Goal: Task Accomplishment & Management: Complete application form

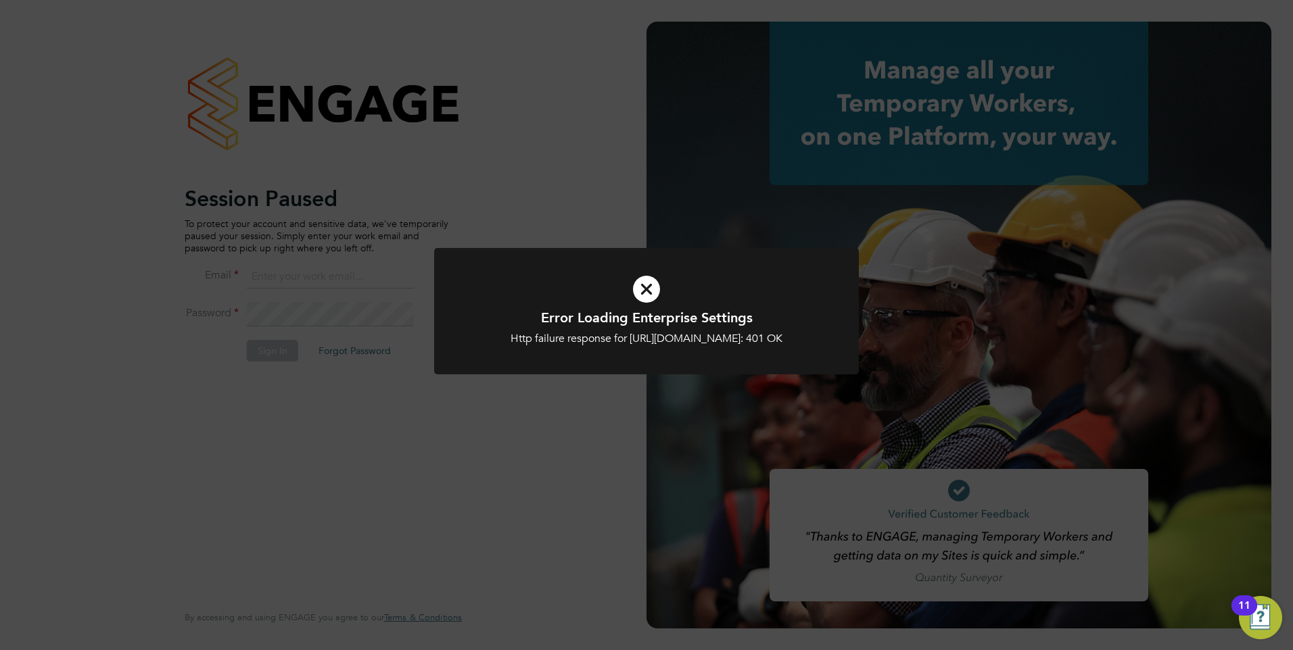
type input "rburns@skilledcareers.co.uk"
click at [442, 375] on div at bounding box center [646, 311] width 425 height 126
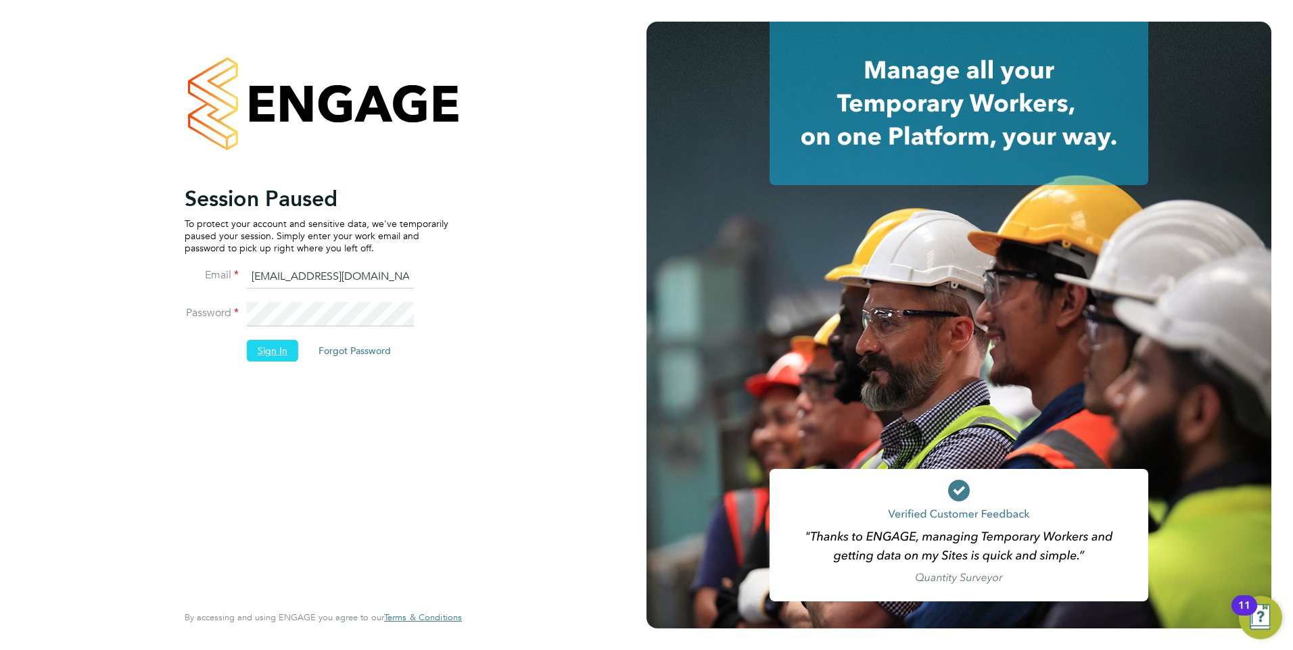
click at [270, 356] on button "Sign In" at bounding box center [272, 351] width 51 height 22
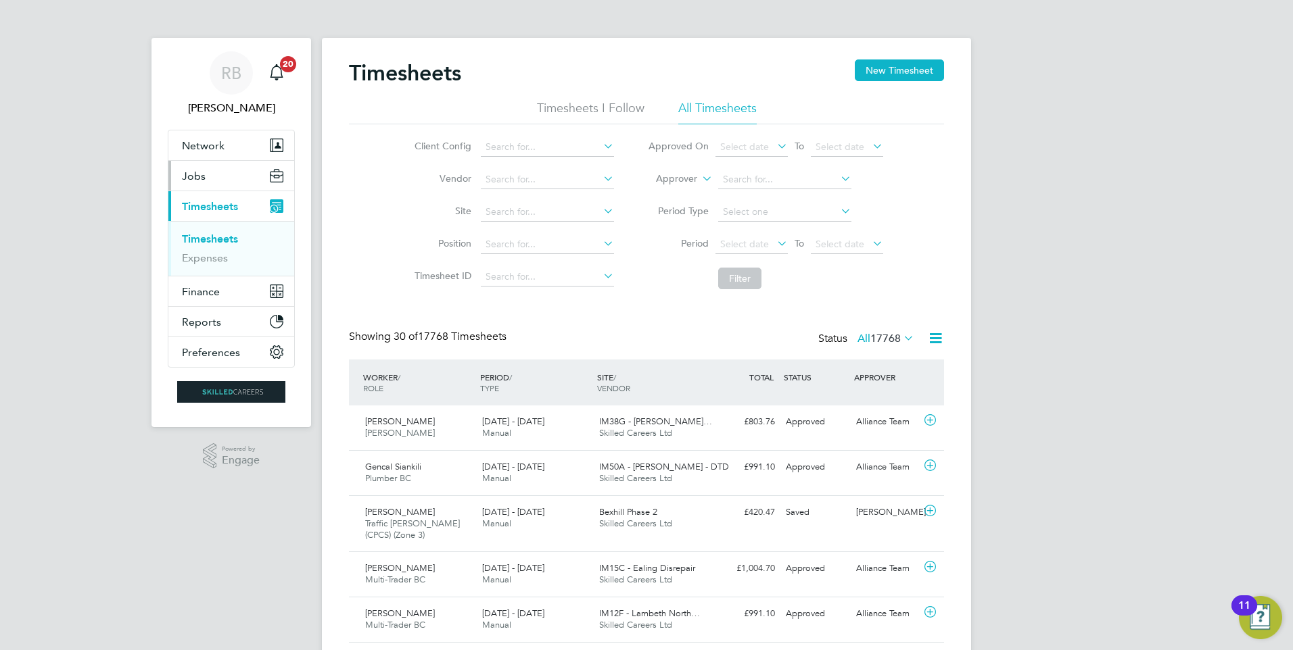
click at [211, 177] on button "Jobs" at bounding box center [231, 176] width 126 height 30
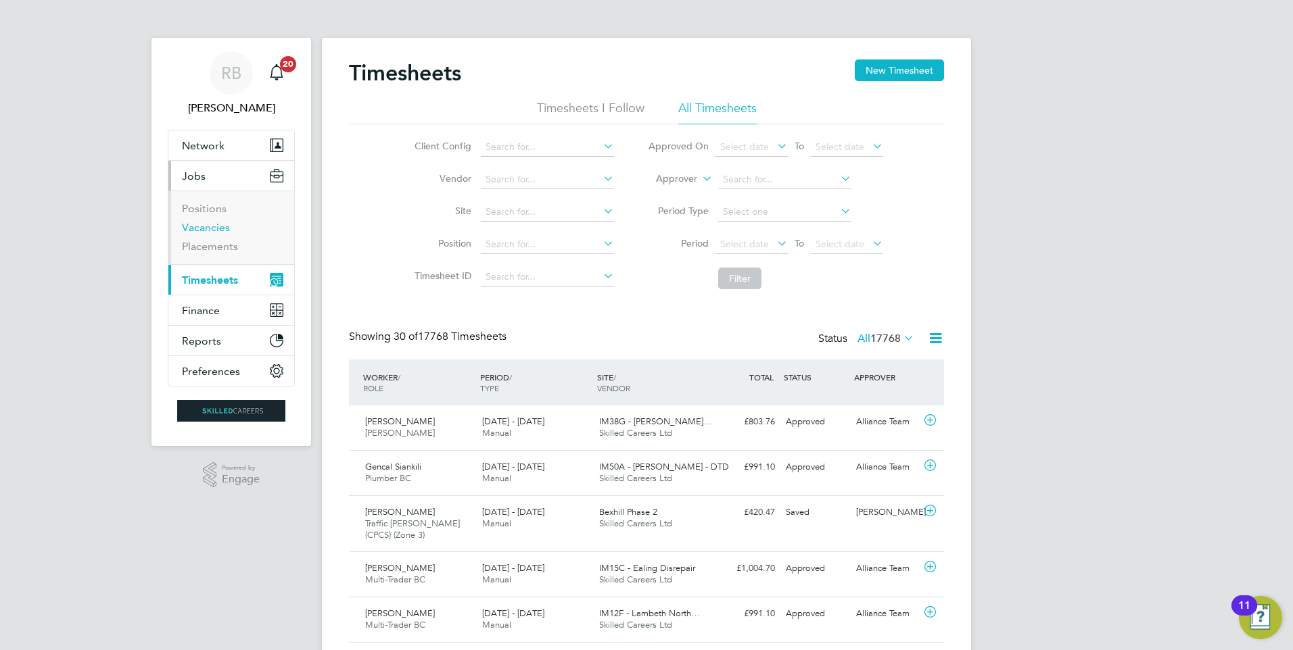
click at [218, 229] on link "Vacancies" at bounding box center [206, 227] width 48 height 13
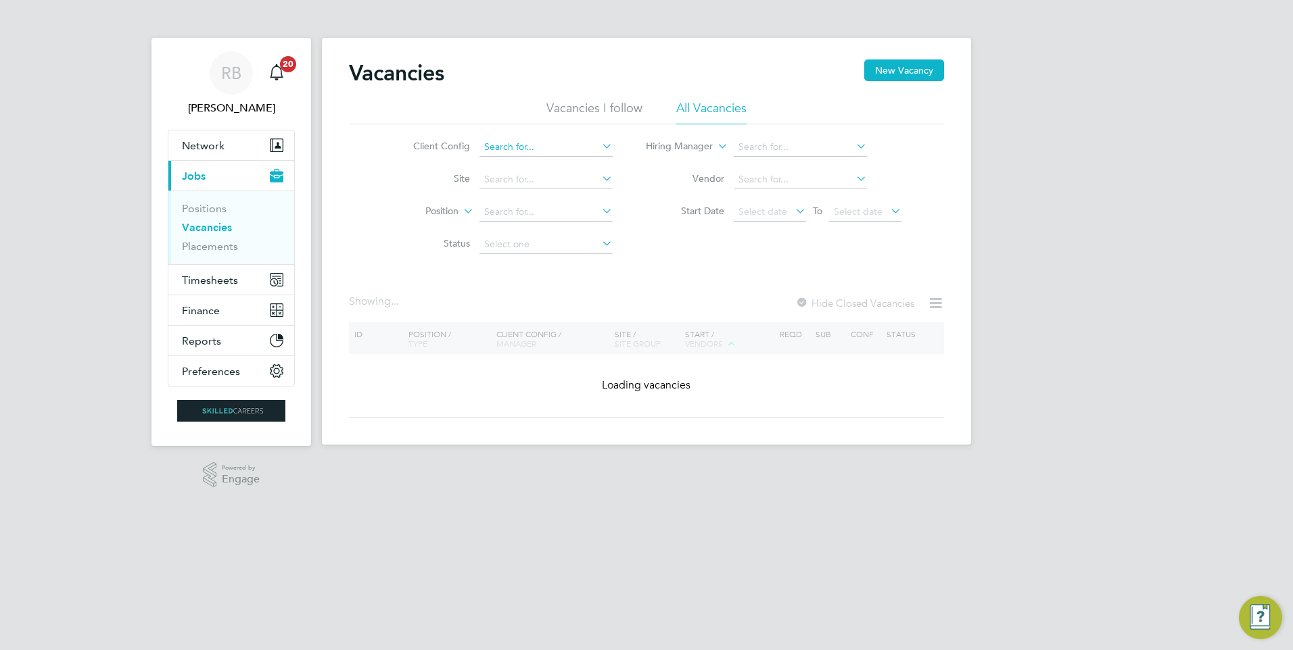
click at [535, 145] on input at bounding box center [545, 147] width 133 height 19
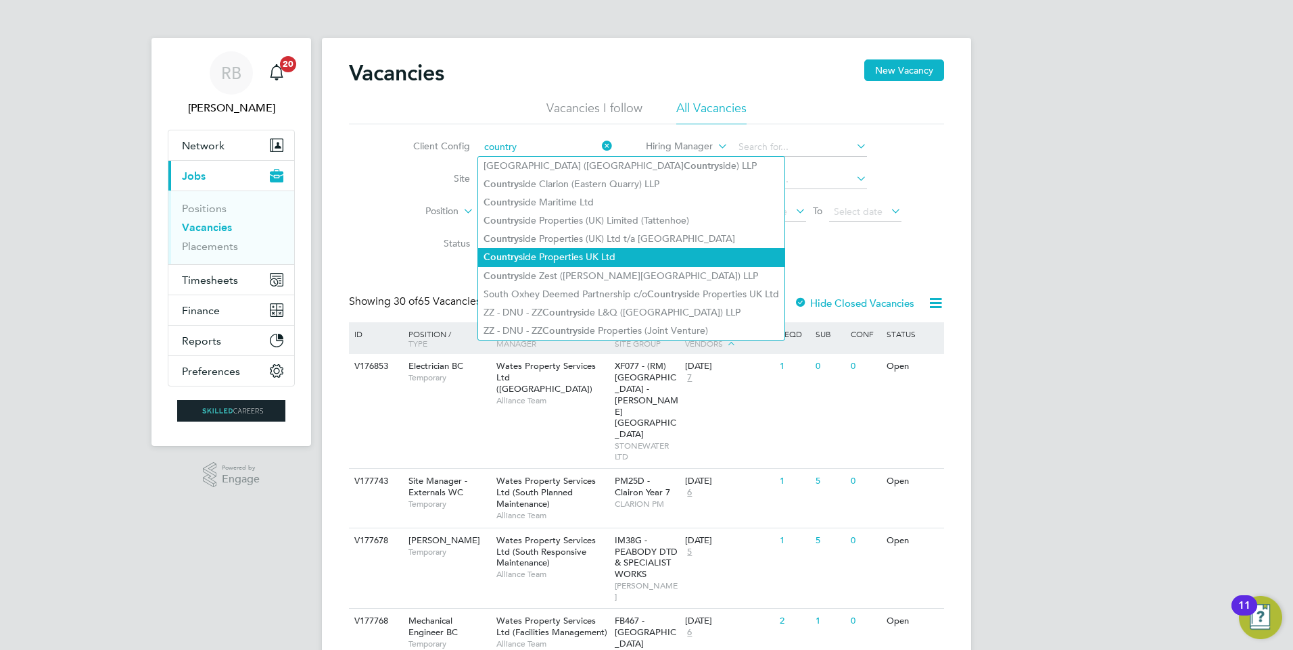
click at [580, 251] on li "Country side Properties UK Ltd" at bounding box center [631, 257] width 306 height 18
type input "Countryside Properties UK Ltd"
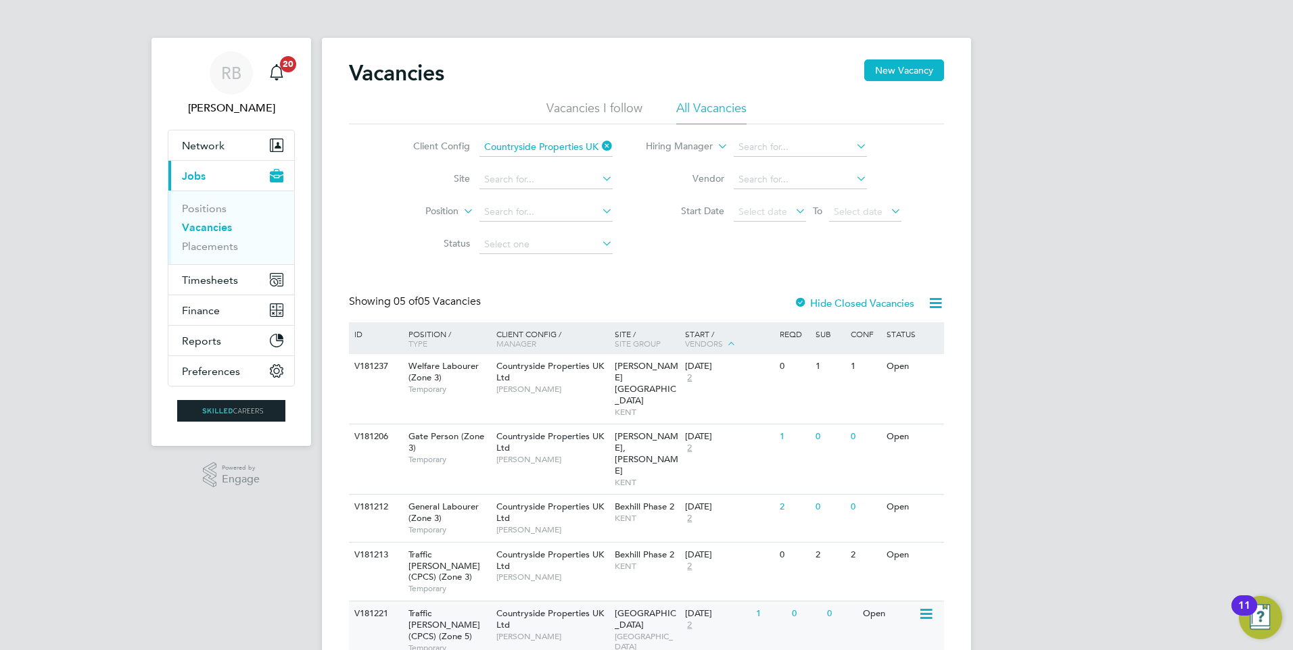
click at [741, 602] on div "22 Sep 2025 2" at bounding box center [716, 620] width 71 height 37
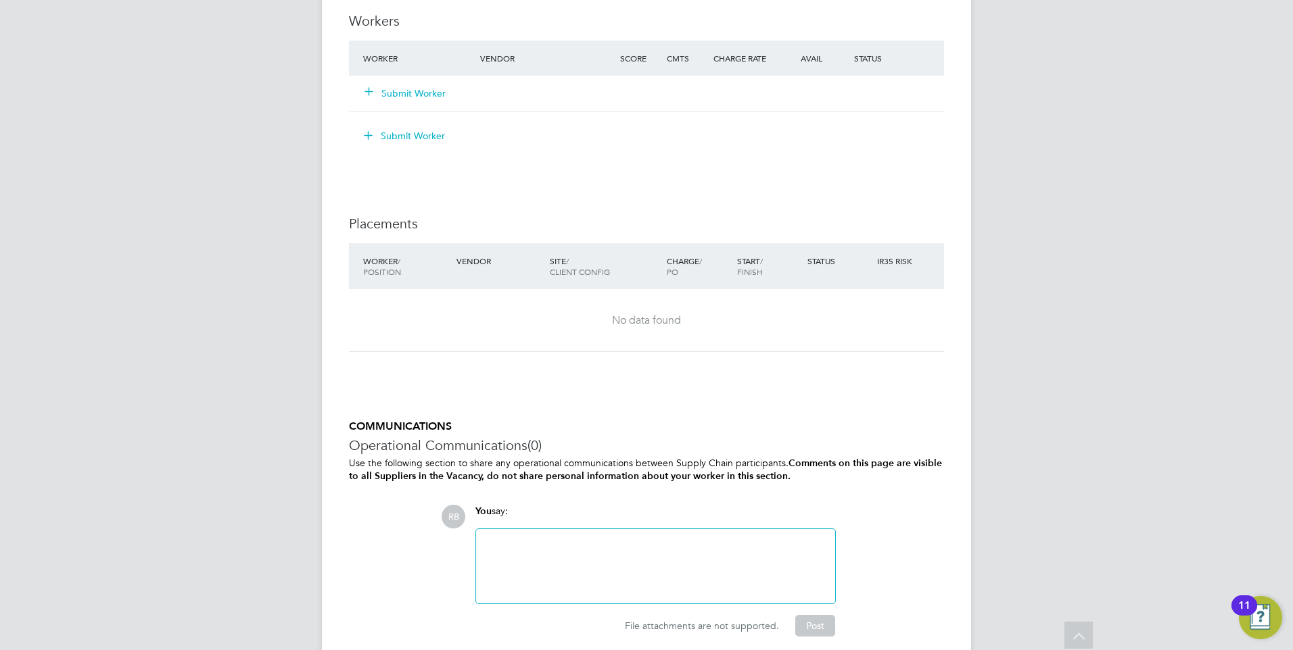
scroll to position [811, 0]
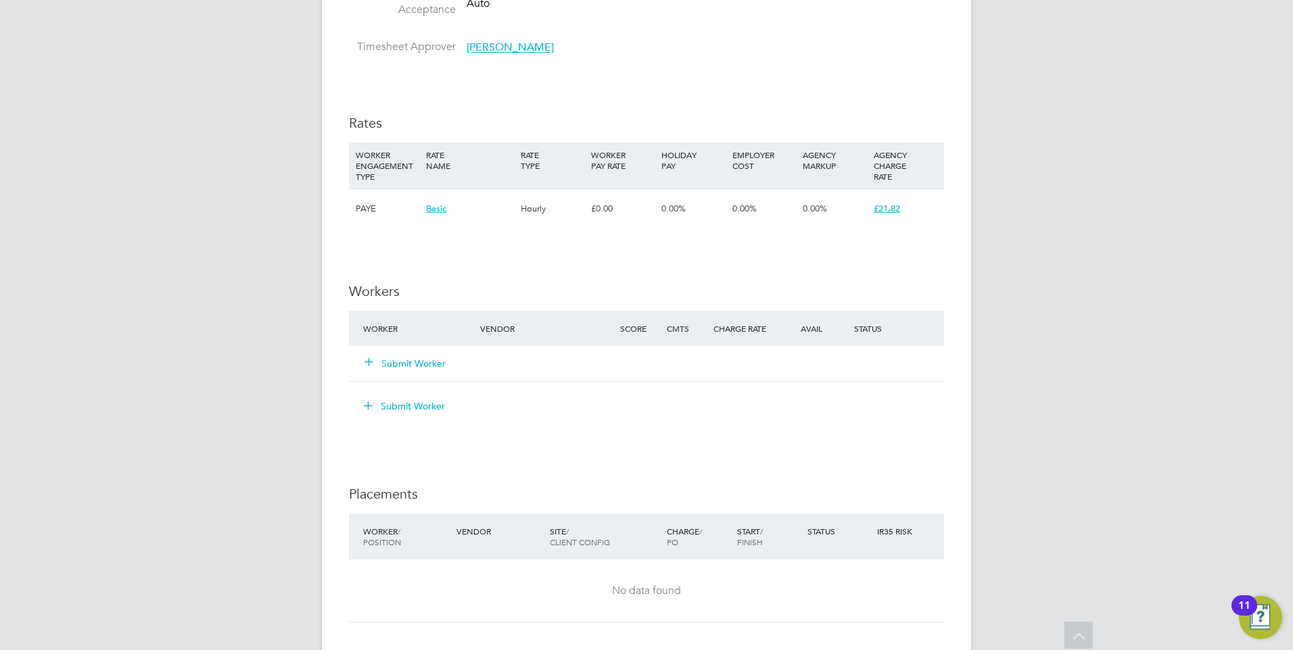
click at [420, 361] on button "Submit Worker" at bounding box center [405, 364] width 81 height 14
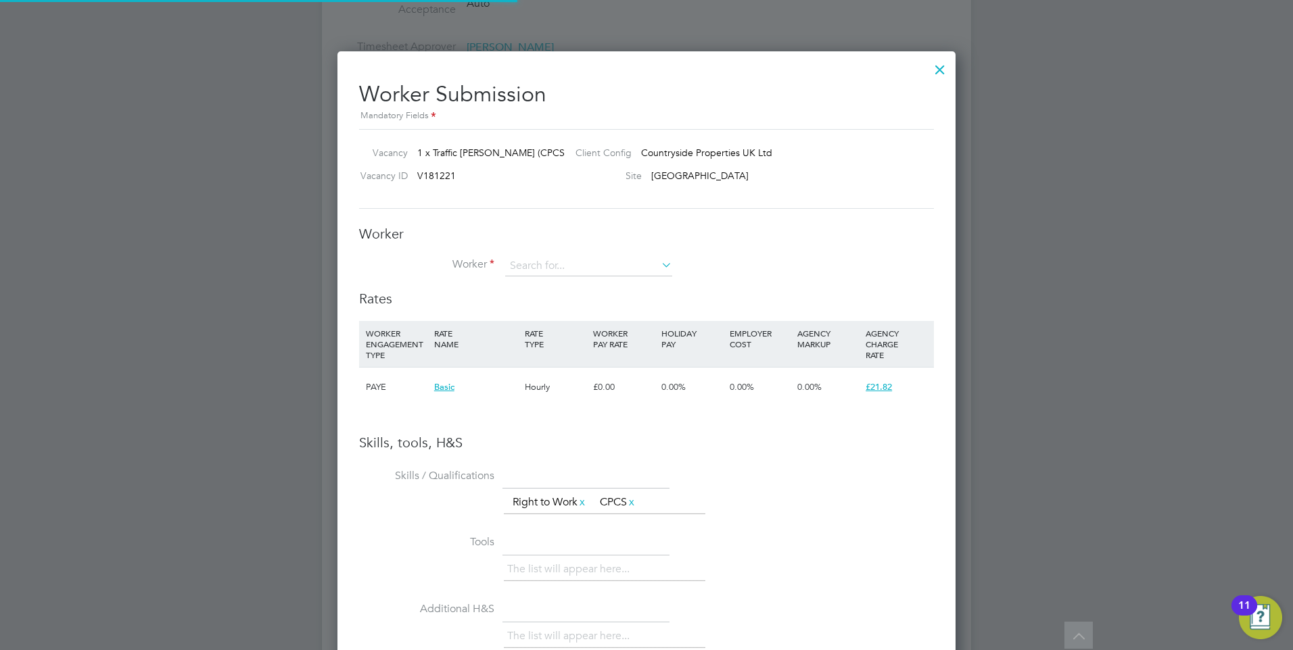
scroll to position [7, 7]
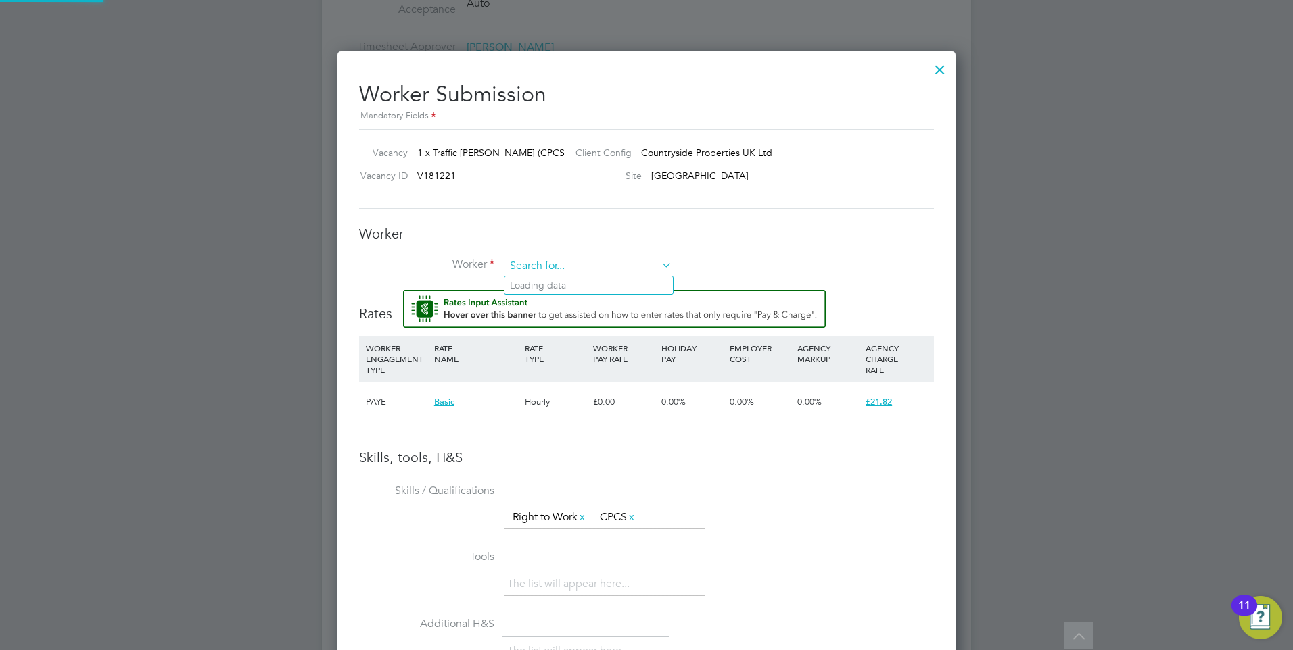
click at [594, 258] on input at bounding box center [588, 266] width 167 height 20
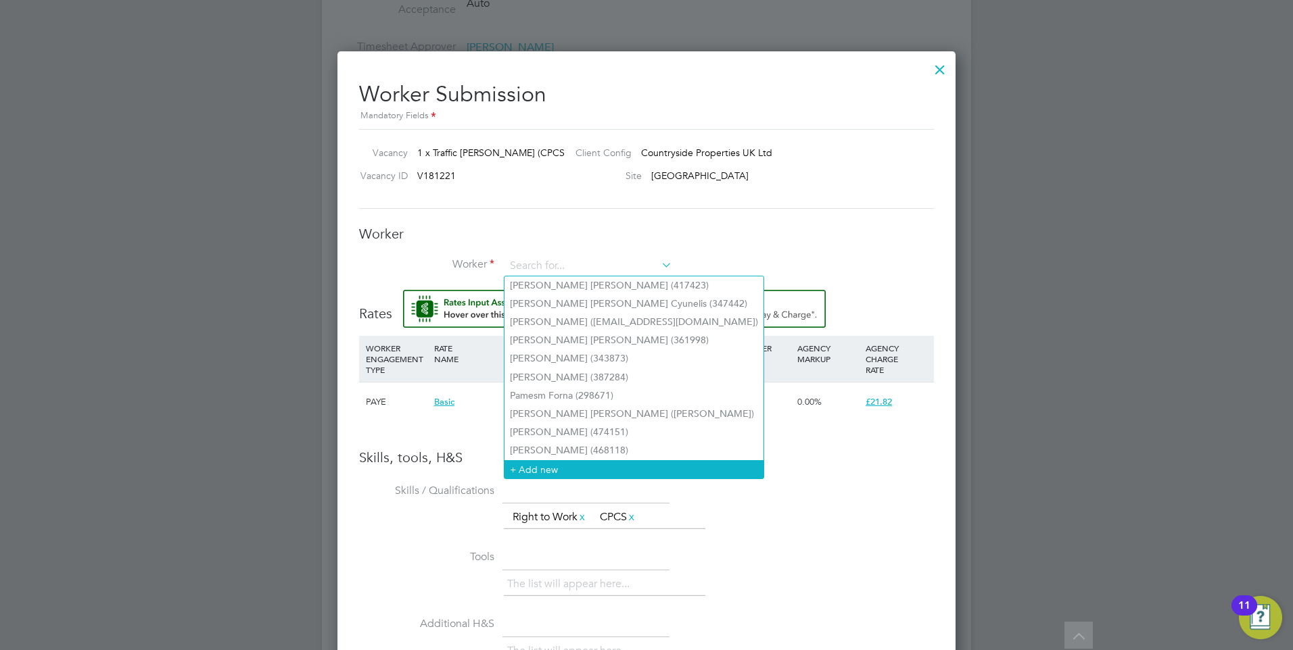
click at [601, 468] on li "+ Add new" at bounding box center [633, 469] width 259 height 18
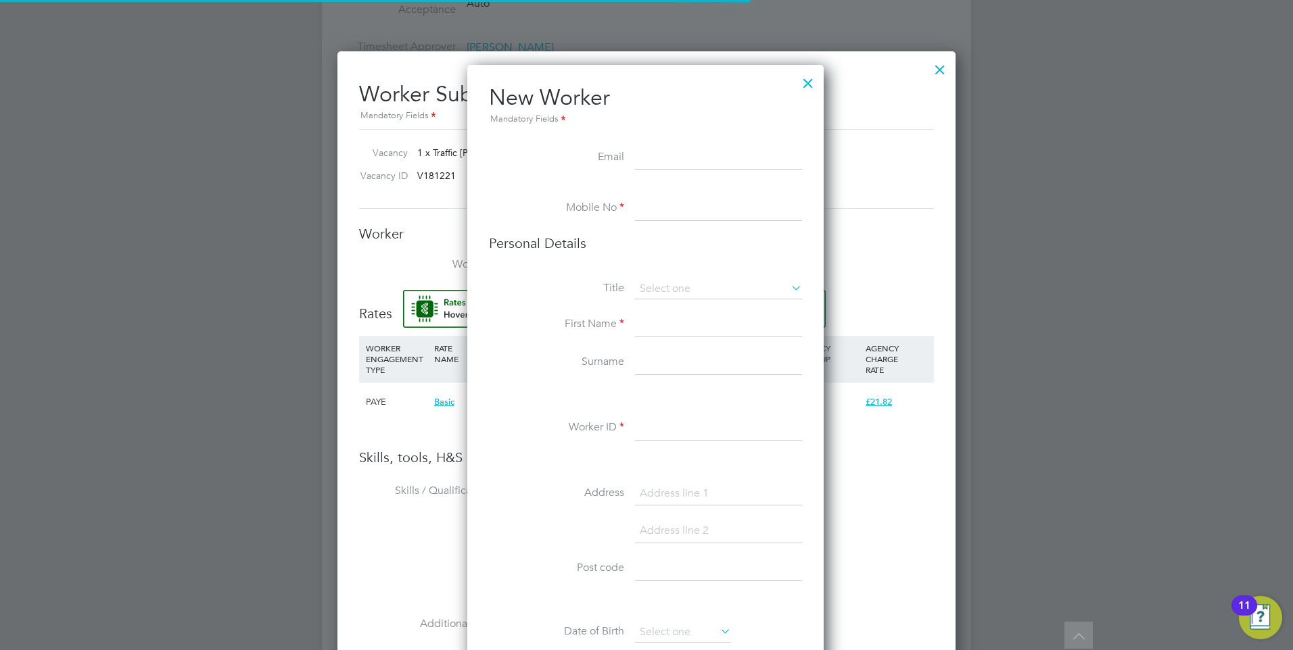
scroll to position [1144, 358]
click at [656, 329] on input at bounding box center [718, 325] width 167 height 24
paste input "[PERSON_NAME]"
drag, startPoint x: 711, startPoint y: 323, endPoint x: 672, endPoint y: 322, distance: 39.2
click at [672, 322] on input "[PERSON_NAME]" at bounding box center [718, 325] width 167 height 24
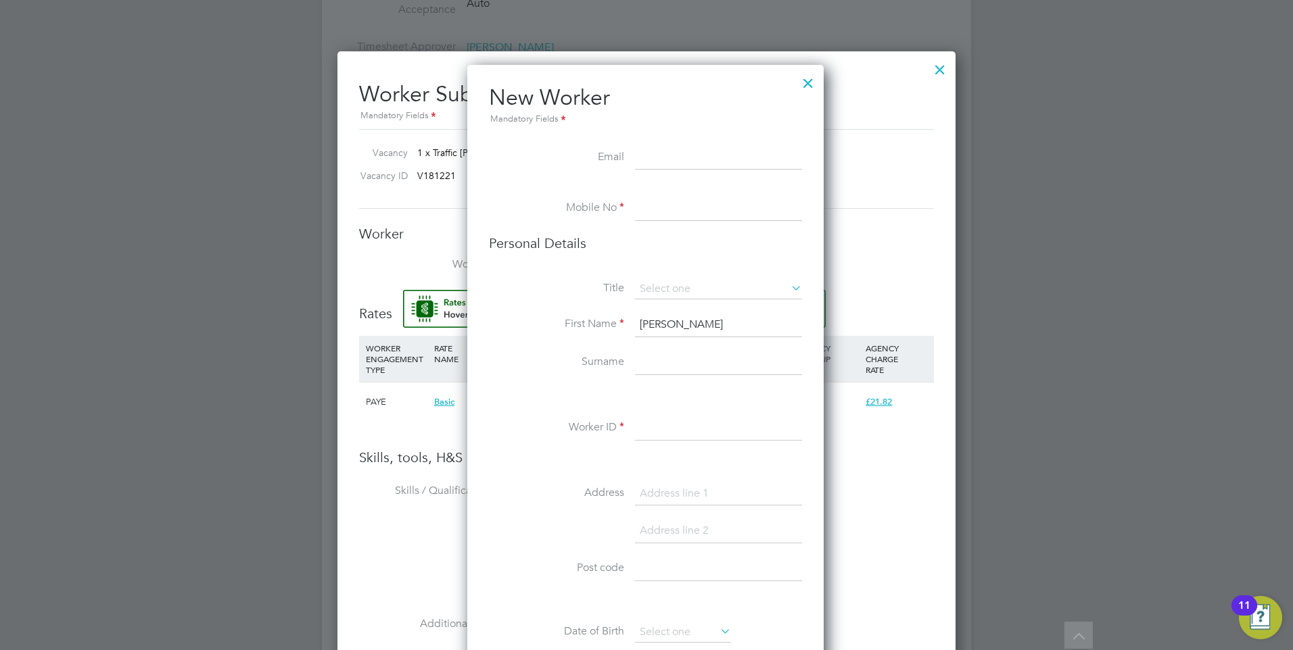
drag, startPoint x: 716, startPoint y: 323, endPoint x: 670, endPoint y: 323, distance: 46.0
click at [670, 323] on input "[PERSON_NAME]" at bounding box center [718, 325] width 167 height 24
type input "[PERSON_NAME]"
click at [656, 362] on input at bounding box center [718, 363] width 167 height 24
paste input "Dervishaj"
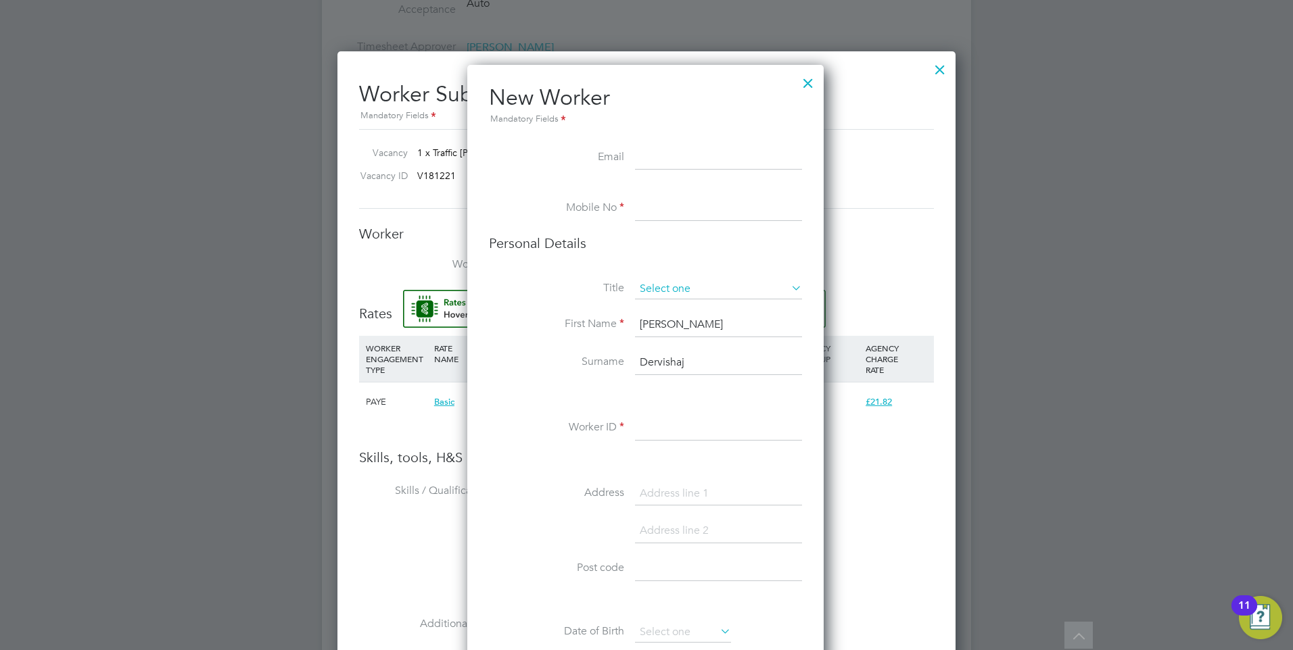
type input "Dervishaj"
click at [675, 281] on input at bounding box center [718, 289] width 167 height 20
click at [683, 312] on li "Mr" at bounding box center [718, 308] width 168 height 18
type input "Mr"
click at [673, 198] on input at bounding box center [718, 209] width 167 height 24
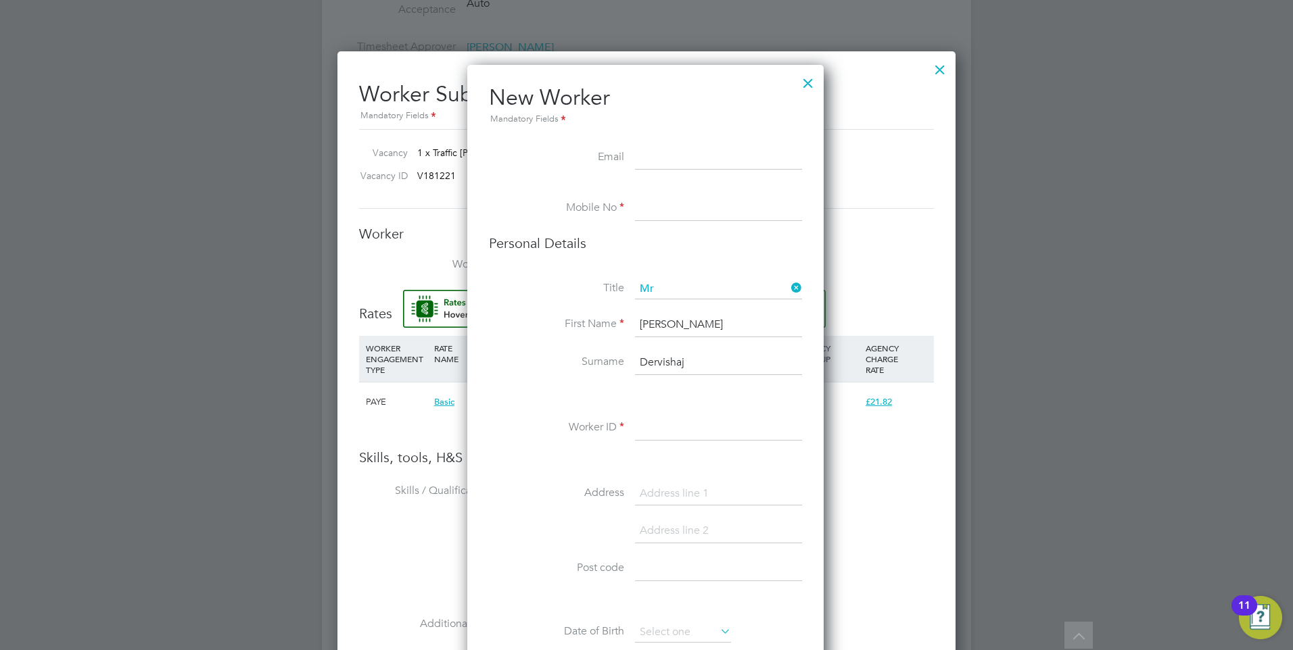
paste input "[PHONE_NUMBER]"
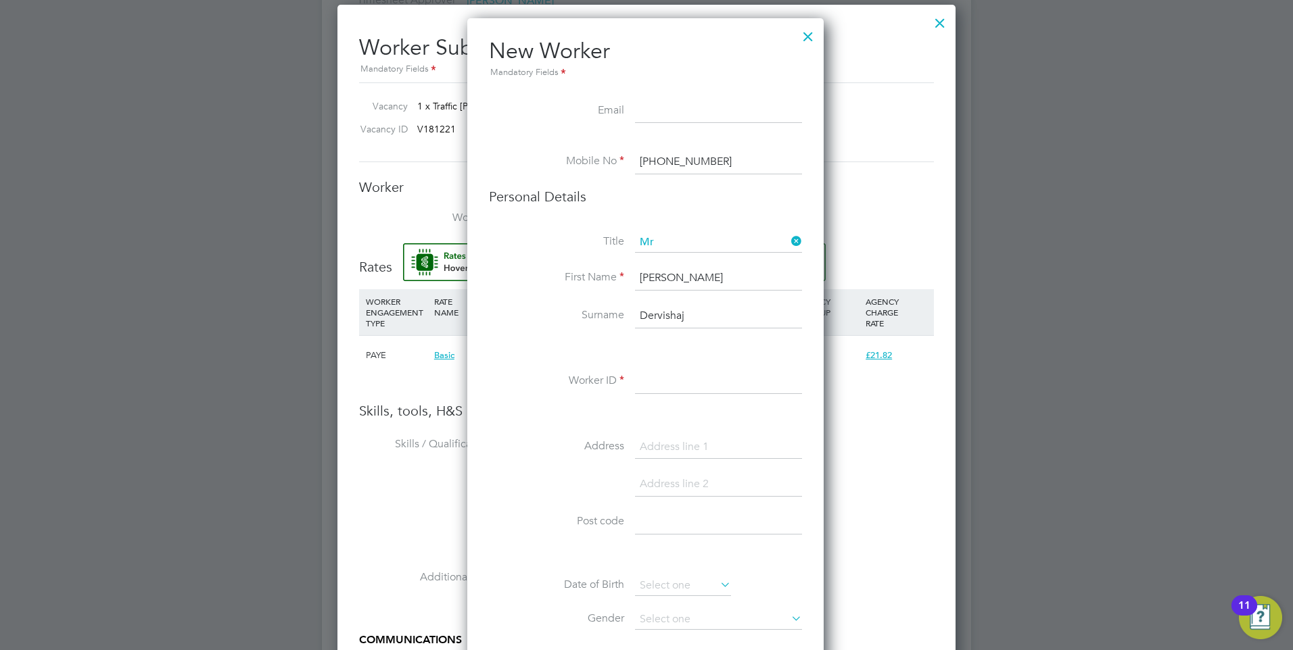
scroll to position [946, 0]
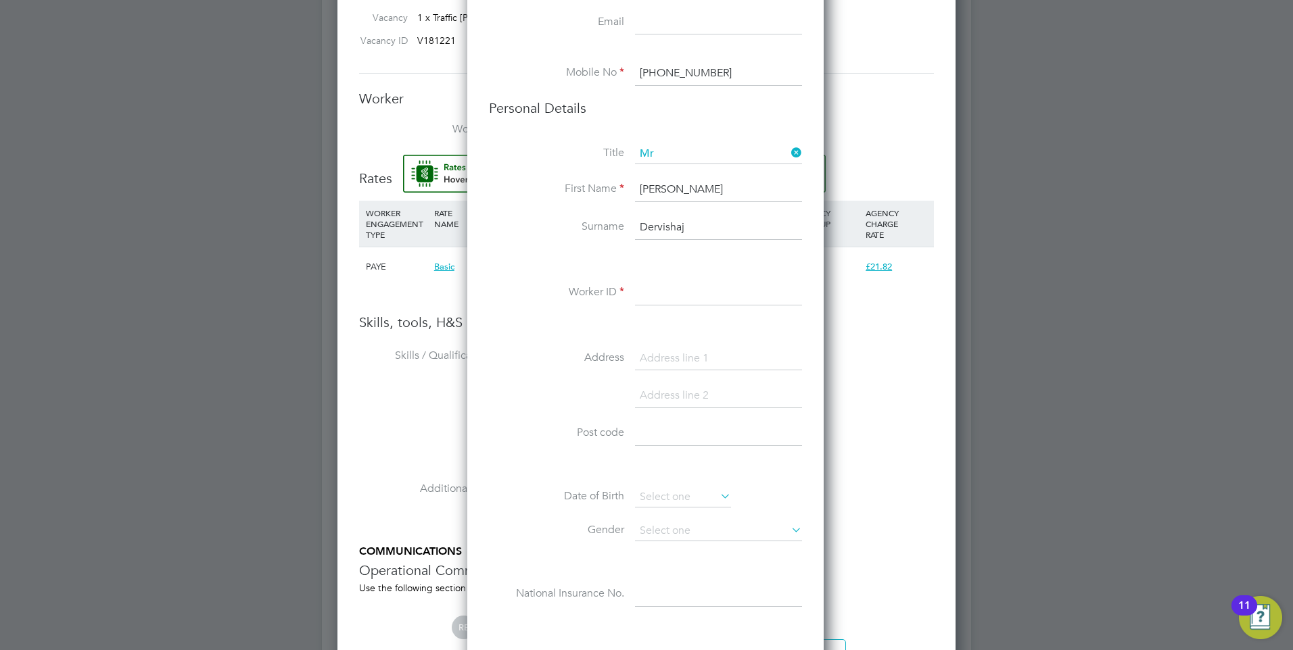
type input "[PHONE_NUMBER]"
click at [675, 303] on input at bounding box center [718, 293] width 167 height 24
paste input "507563"
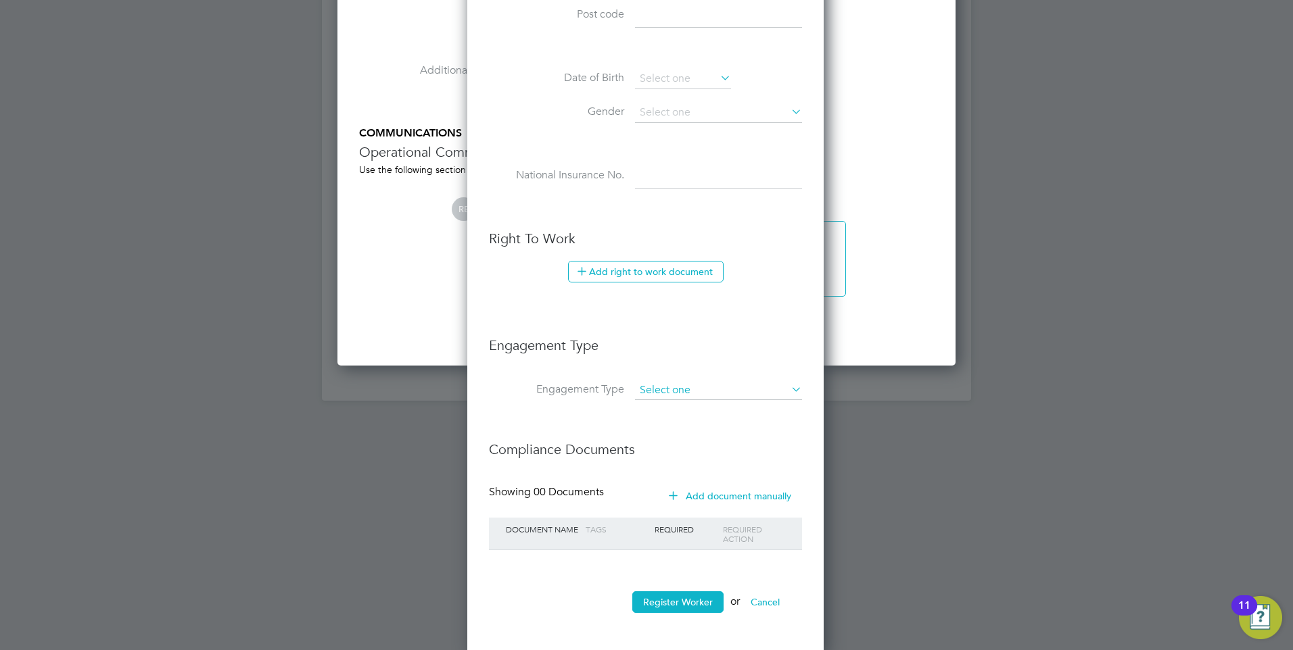
scroll to position [1368, 0]
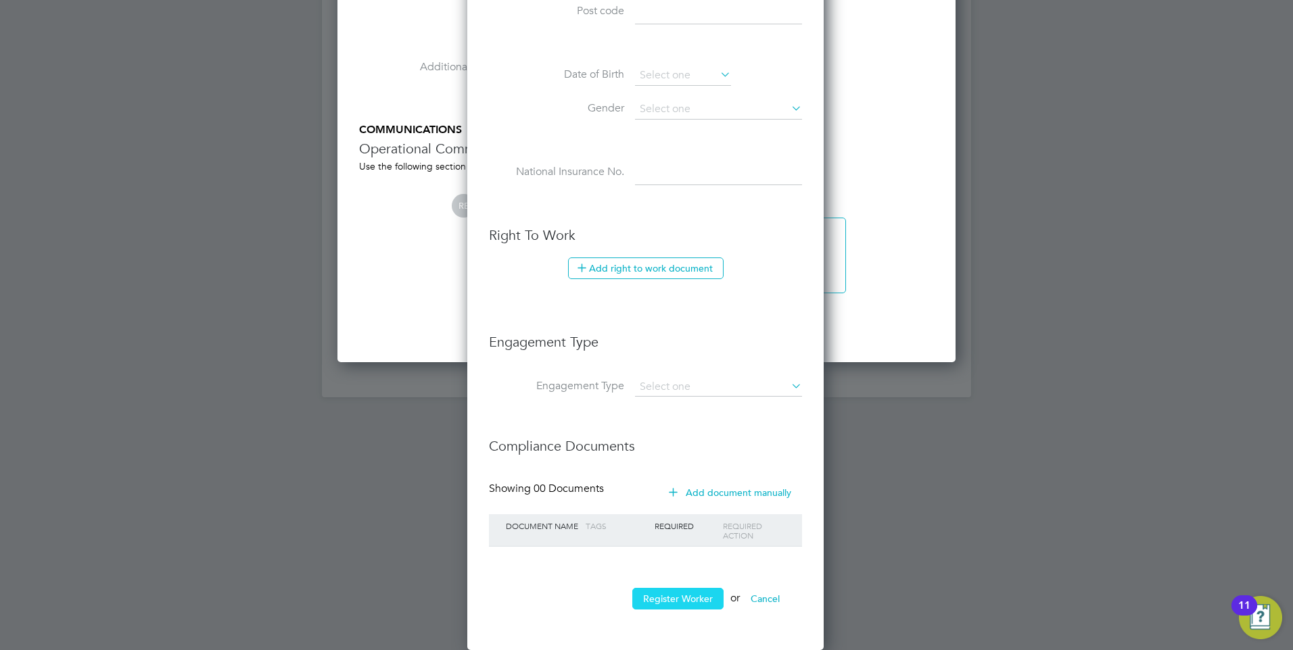
type input "507563"
click at [698, 590] on button "Register Worker" at bounding box center [677, 599] width 91 height 22
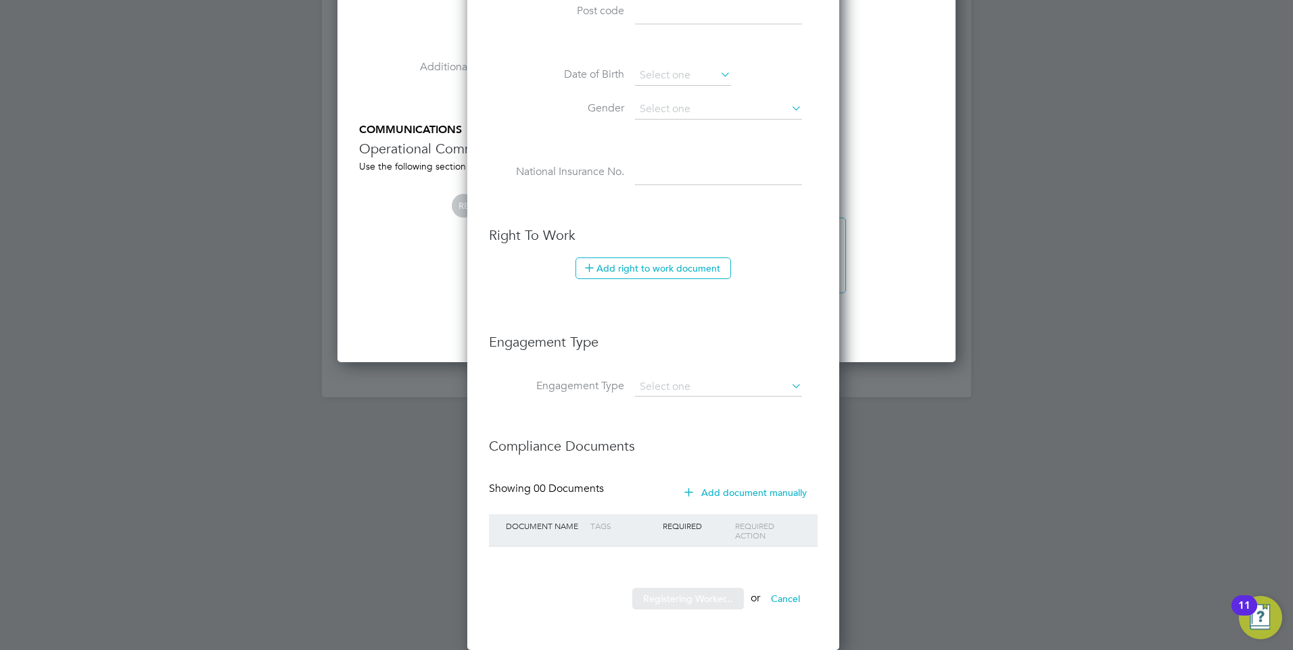
scroll to position [1144, 379]
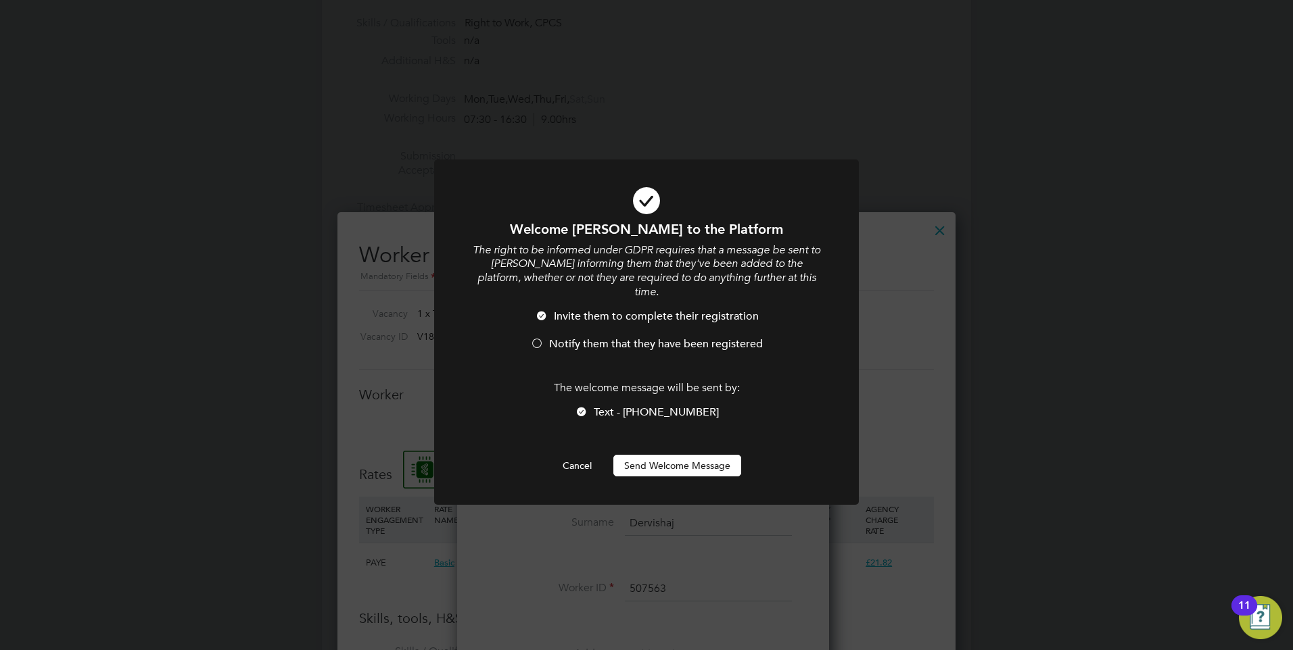
click at [691, 455] on button "Send Welcome Message" at bounding box center [677, 466] width 128 height 22
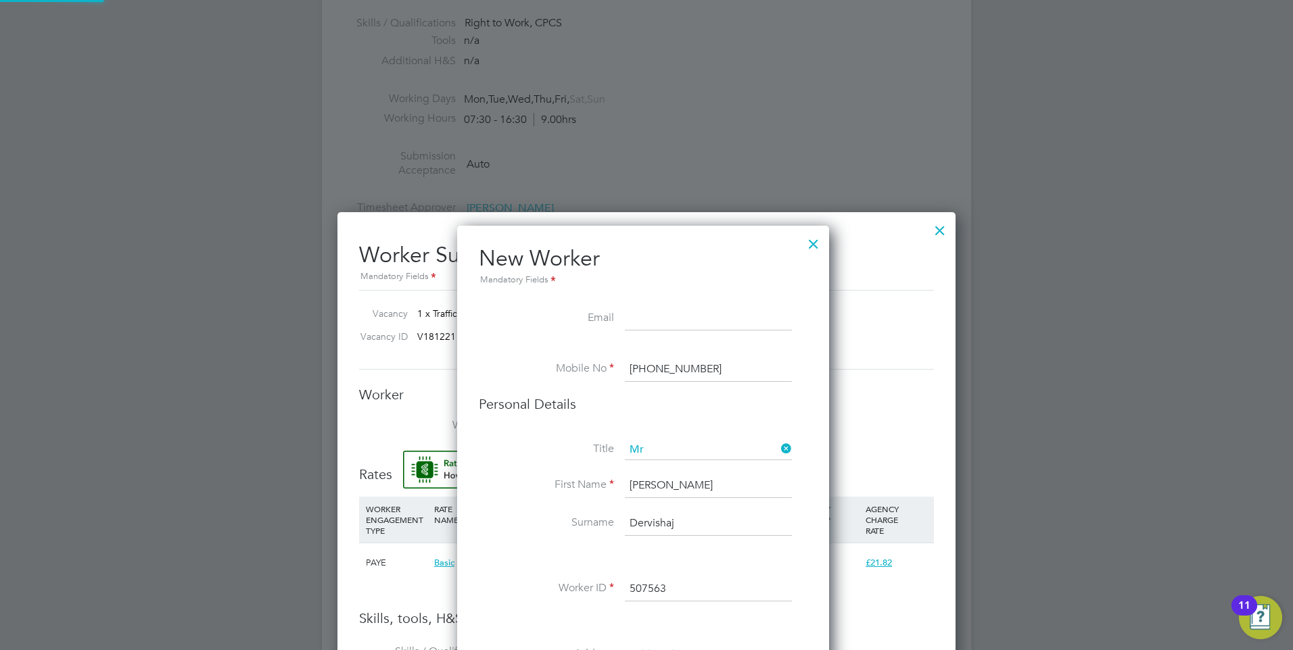
type input "[PERSON_NAME] (507563)"
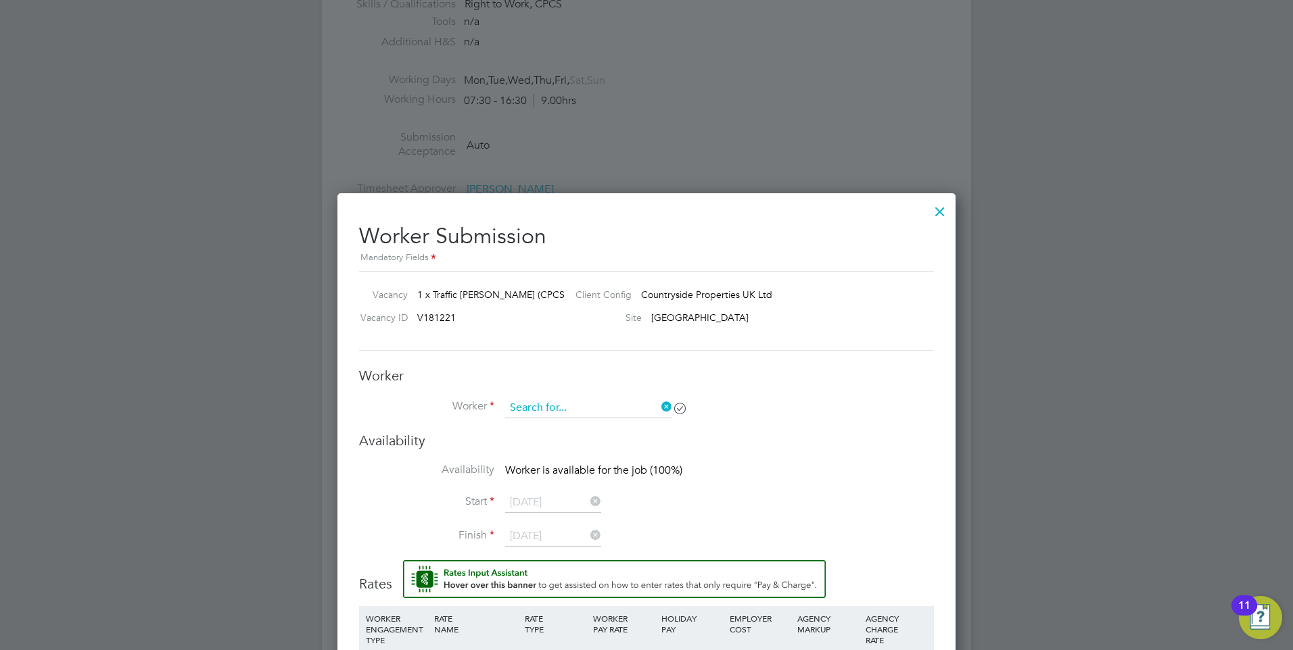
click at [668, 399] on input at bounding box center [588, 408] width 167 height 20
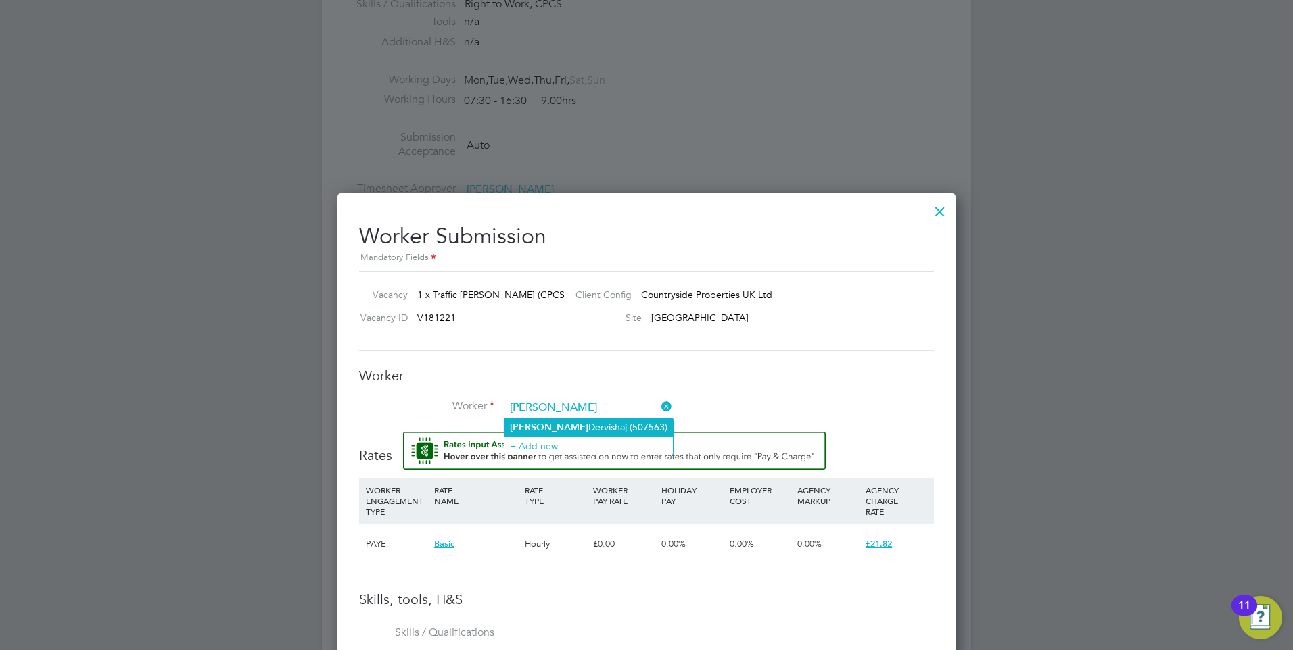
click at [612, 428] on li "[PERSON_NAME] (507563)" at bounding box center [588, 427] width 168 height 18
type input "[PERSON_NAME] (507563)"
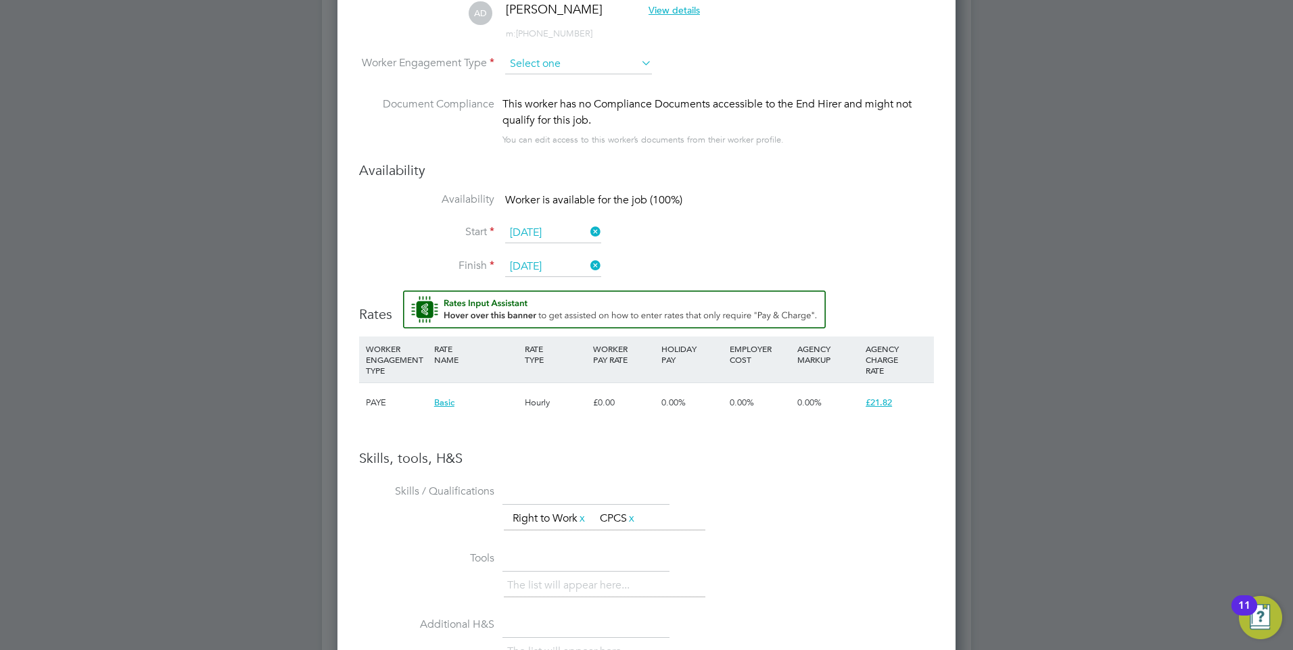
click at [554, 62] on input at bounding box center [578, 64] width 147 height 20
click at [563, 78] on li "Contract" at bounding box center [578, 83] width 148 height 18
type input "Contract"
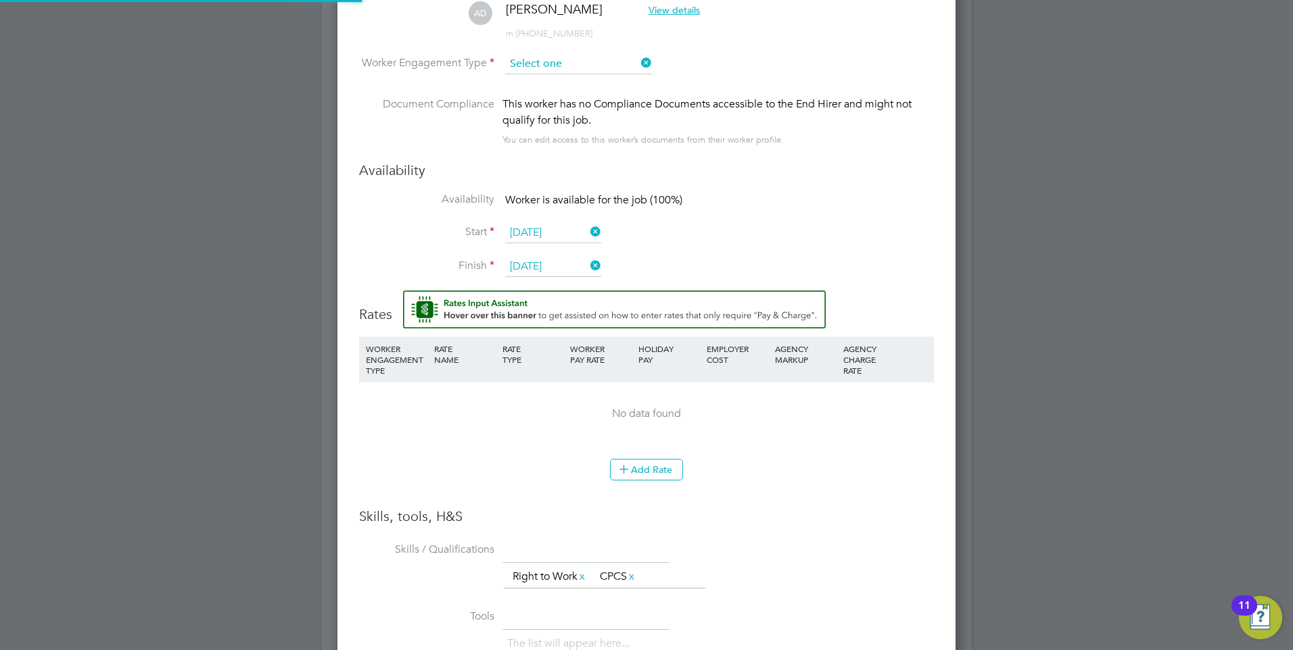
click at [569, 68] on input at bounding box center [578, 64] width 147 height 20
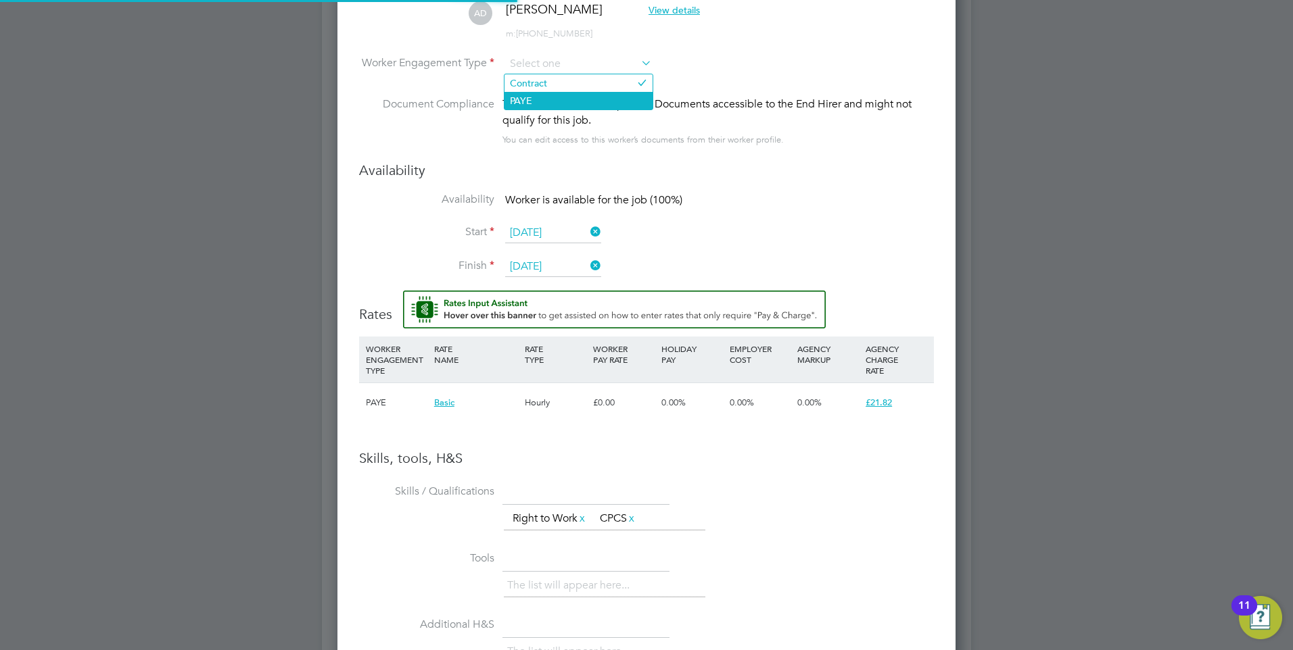
click at [551, 93] on li "PAYE" at bounding box center [578, 101] width 148 height 18
type input "PAYE"
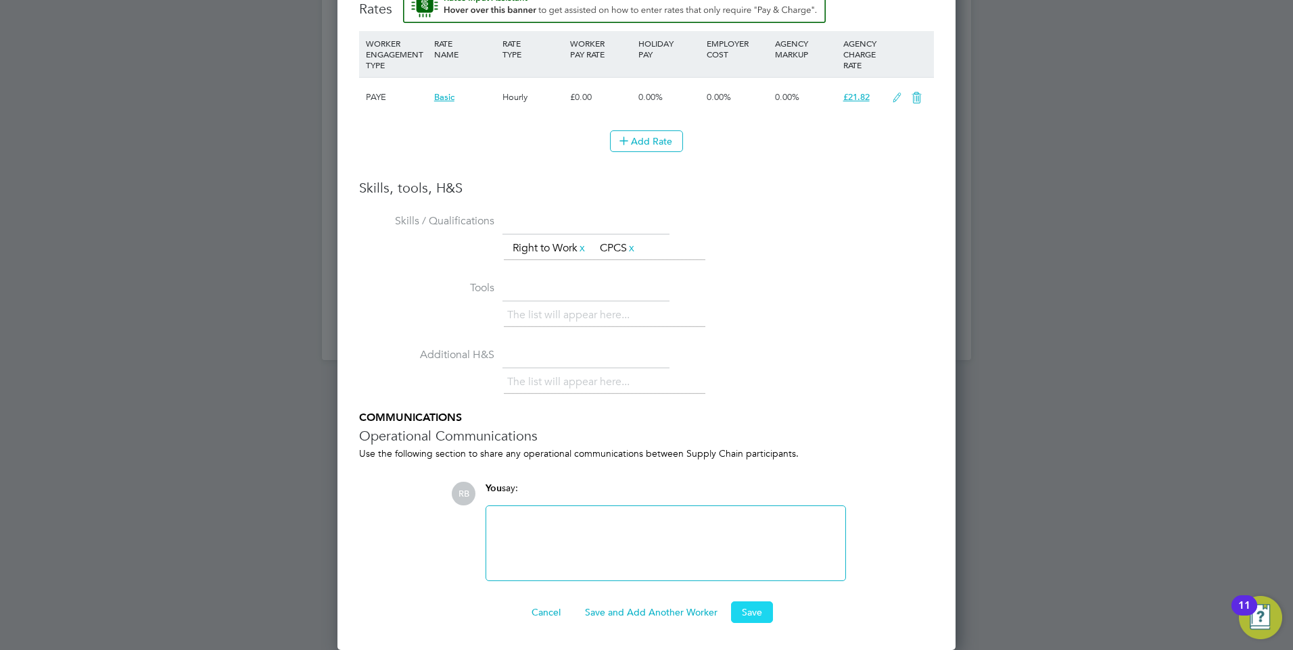
click at [756, 611] on button "Save" at bounding box center [752, 613] width 42 height 22
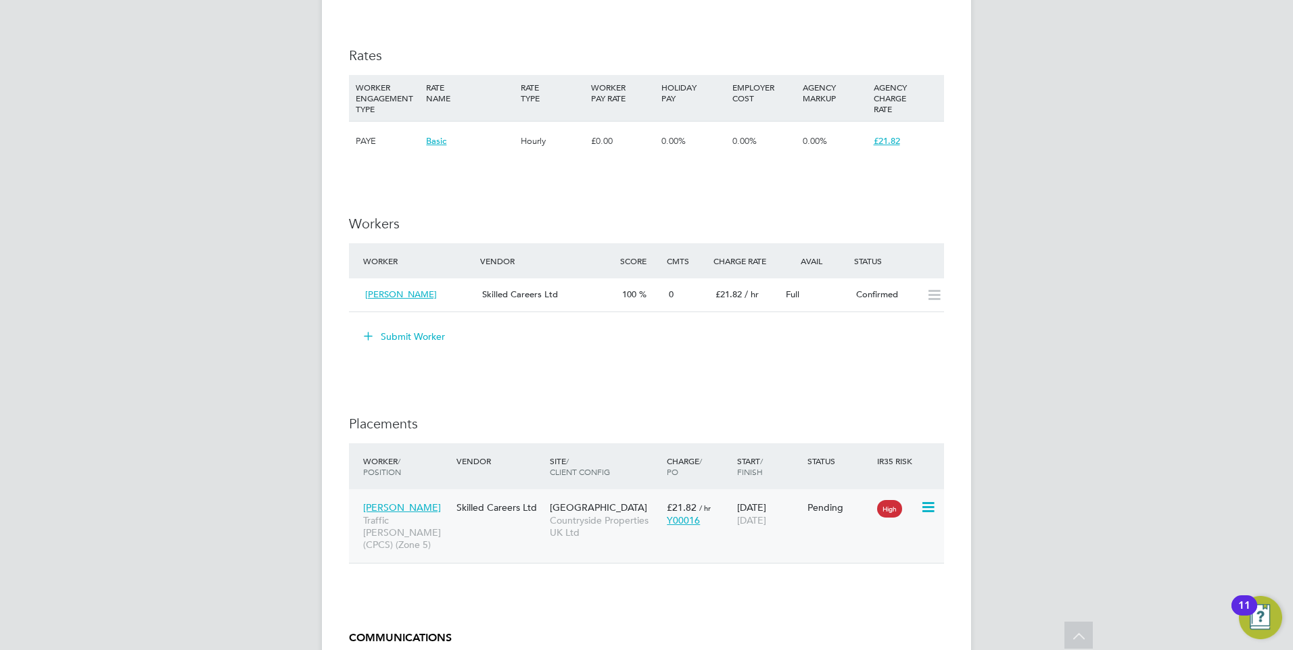
click at [923, 505] on icon at bounding box center [927, 508] width 14 height 16
click at [873, 592] on li "Start" at bounding box center [886, 591] width 96 height 19
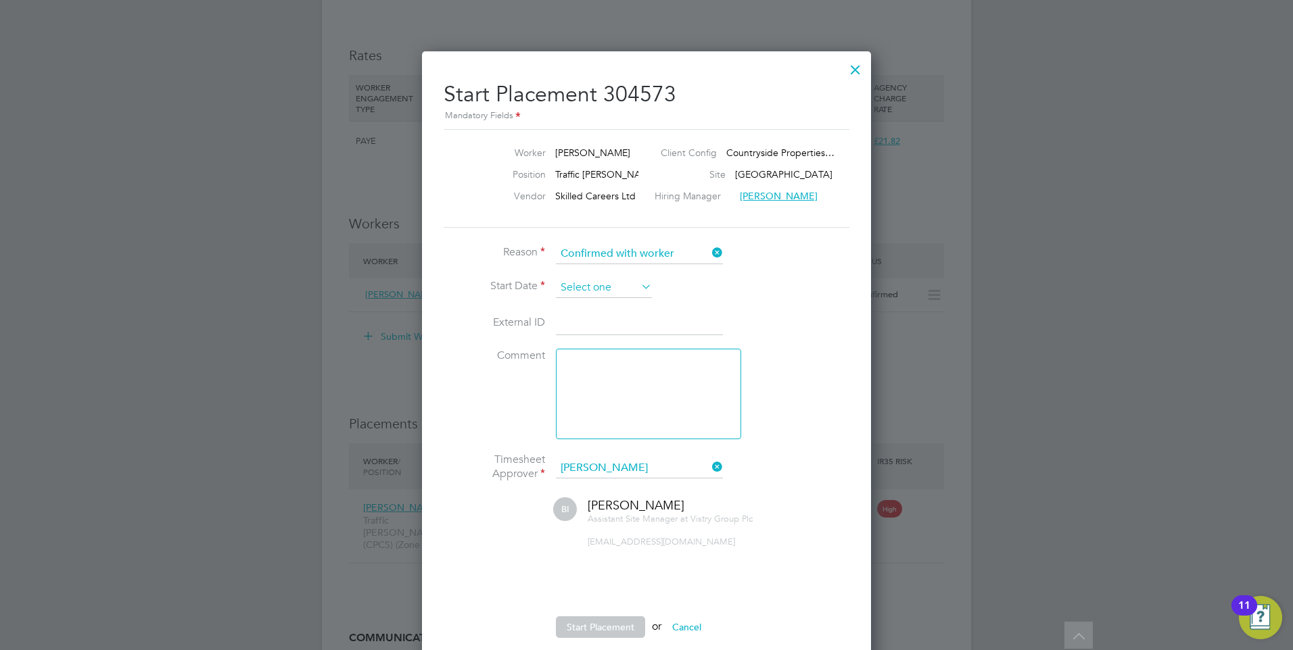
click at [594, 287] on input at bounding box center [604, 288] width 96 height 20
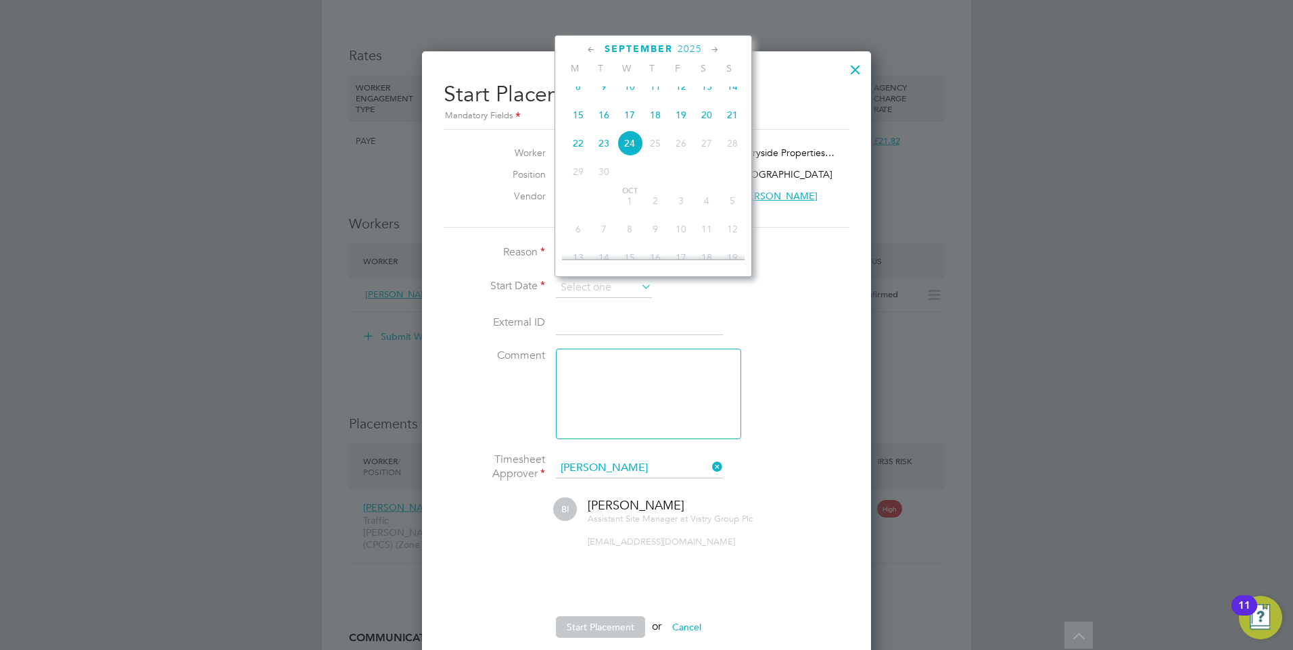
click at [575, 153] on span "22" at bounding box center [578, 143] width 26 height 26
type input "[DATE]"
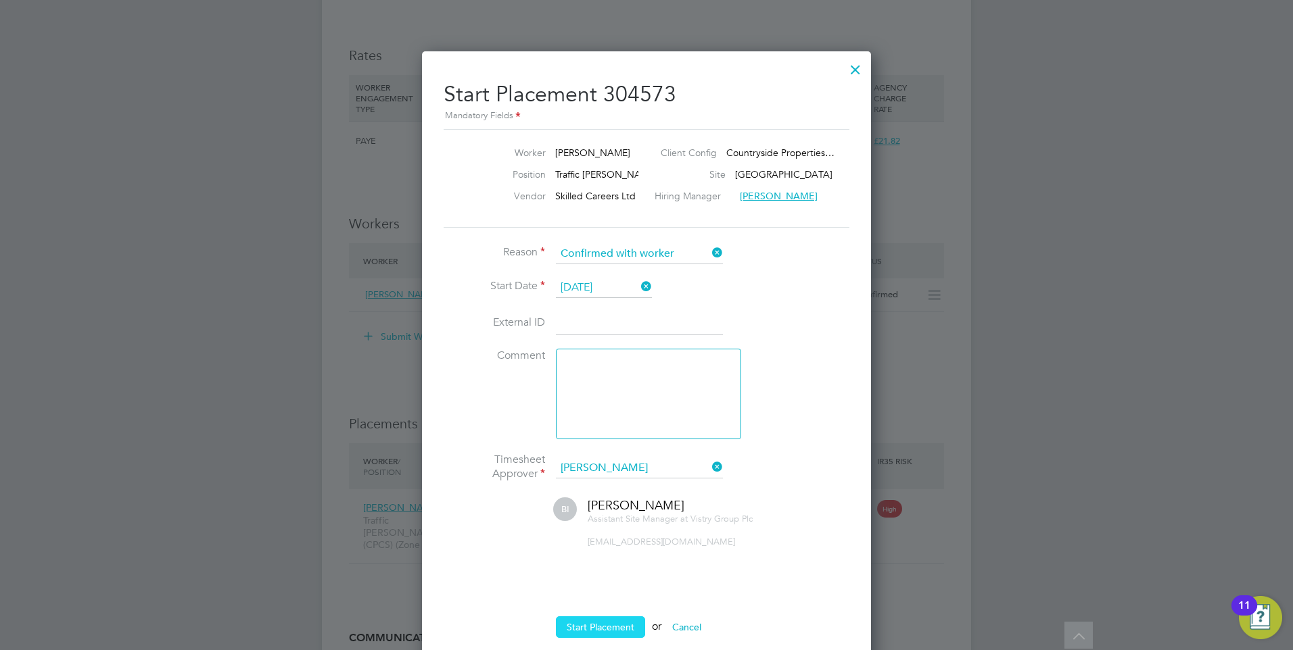
click at [600, 629] on button "Start Placement" at bounding box center [600, 628] width 89 height 22
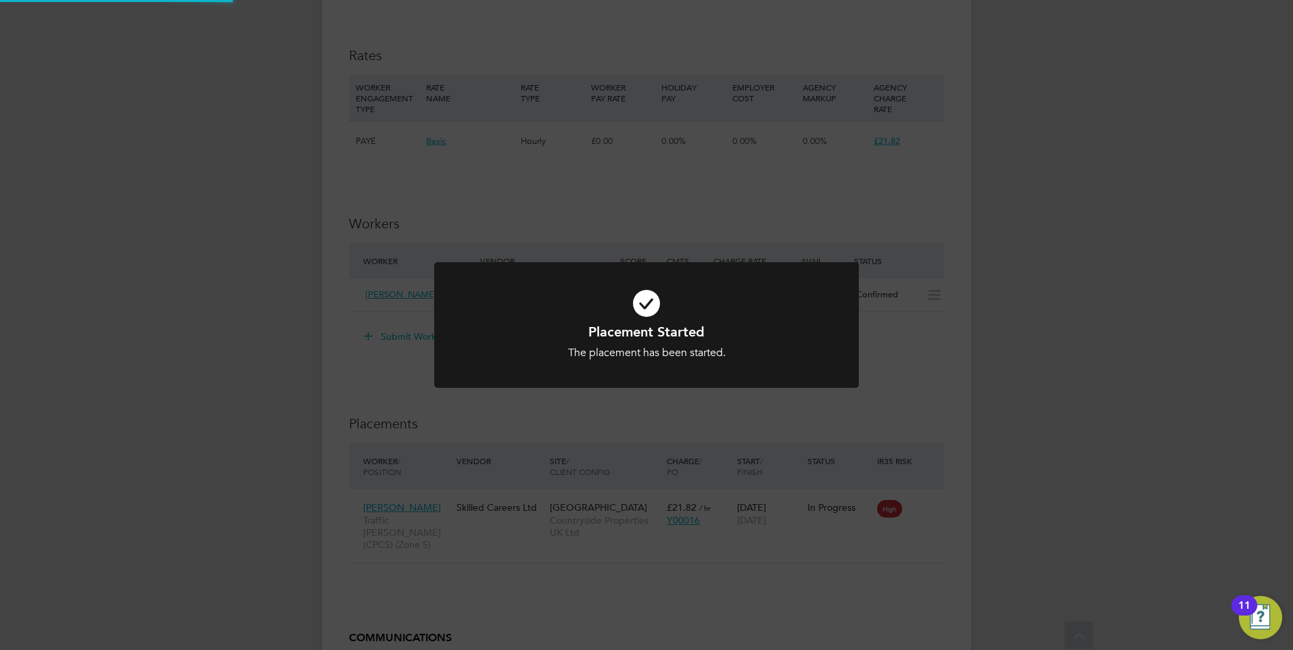
click at [665, 398] on div "Placement Started The placement has been started. Cancel Okay" at bounding box center [646, 333] width 425 height 143
